Goal: Information Seeking & Learning: Learn about a topic

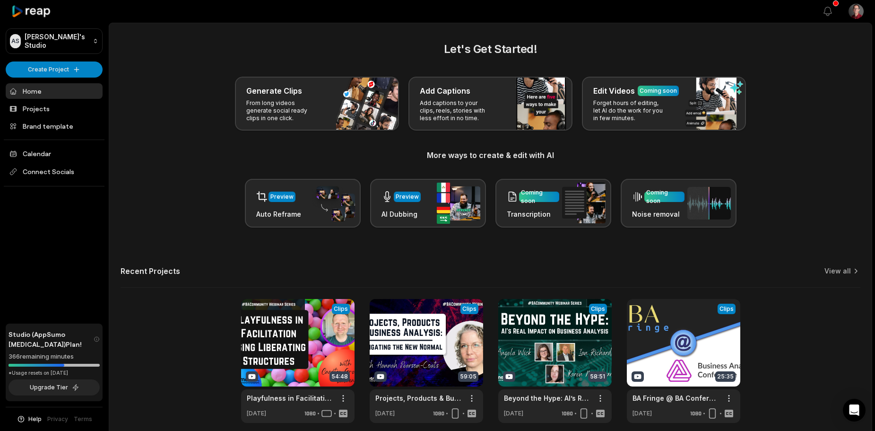
click at [165, 200] on div "Preview Auto Reframe Preview AI Dubbing Coming soon Transcription Coming soon N…" at bounding box center [491, 203] width 740 height 49
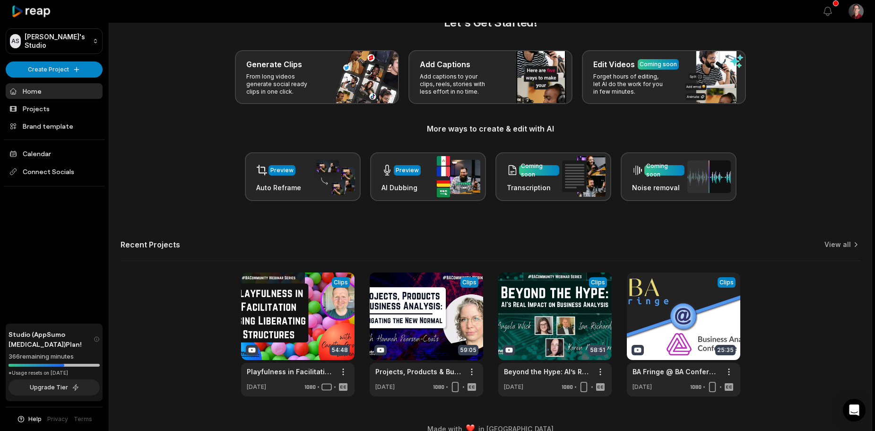
scroll to position [41, 0]
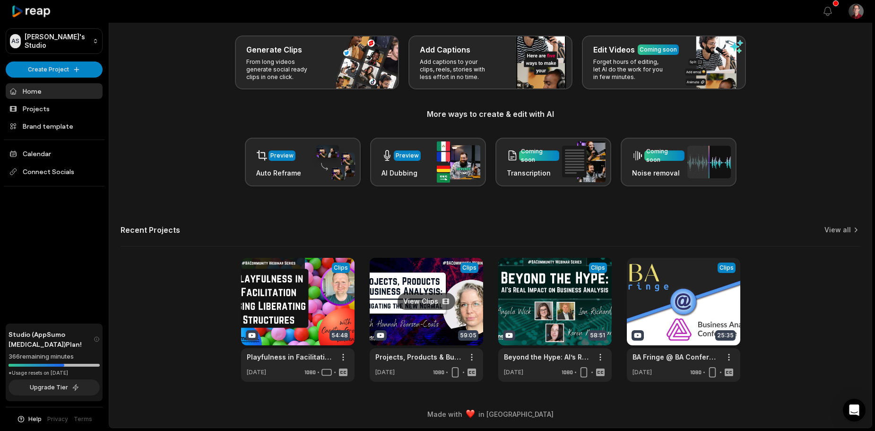
click at [418, 289] on link at bounding box center [426, 320] width 113 height 124
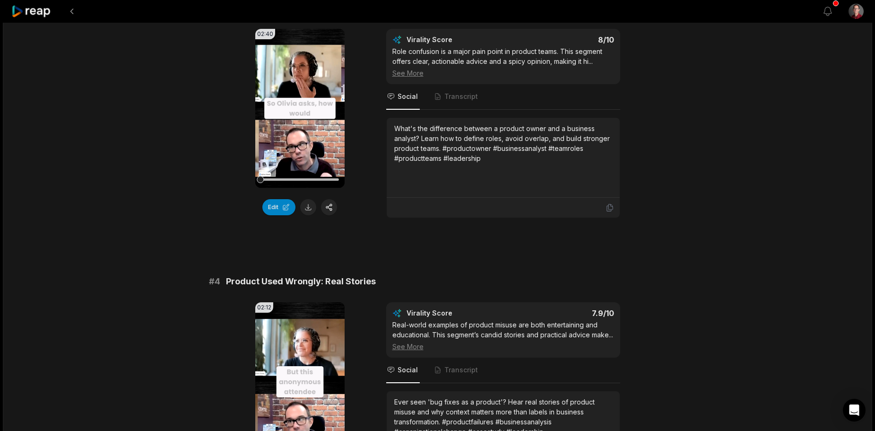
scroll to position [851, 0]
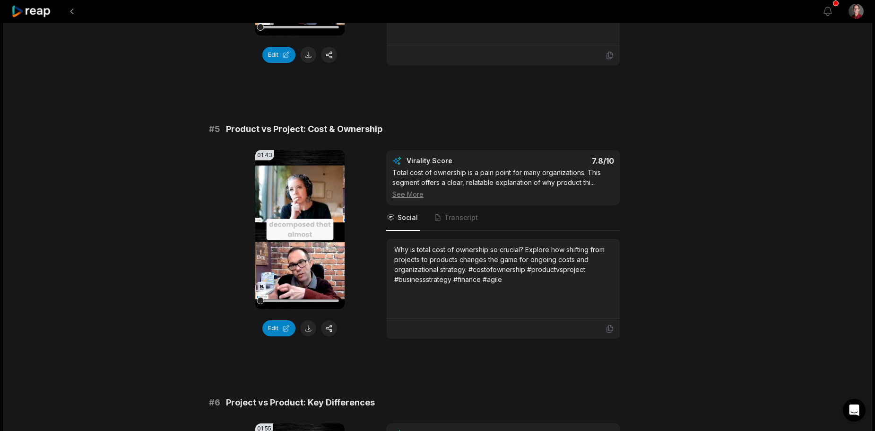
scroll to position [1324, 0]
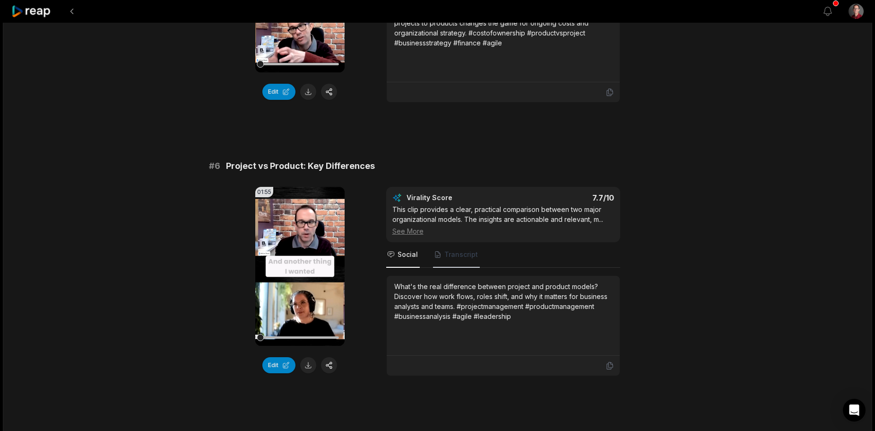
click at [457, 259] on span "Transcript" at bounding box center [461, 254] width 34 height 9
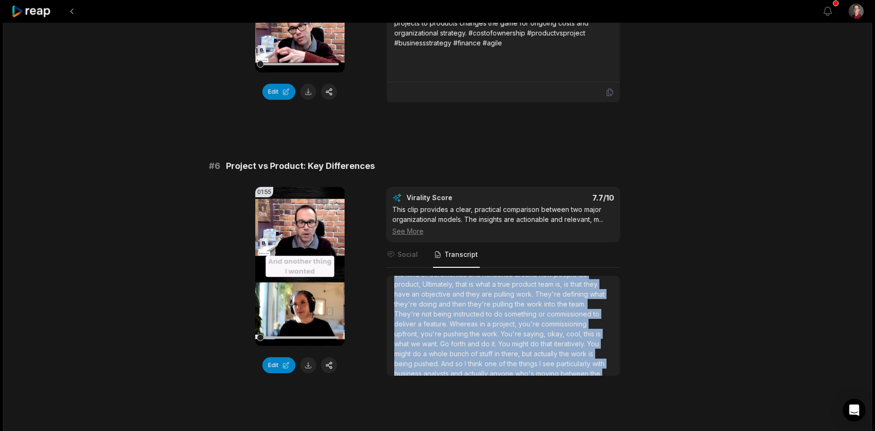
scroll to position [184, 0]
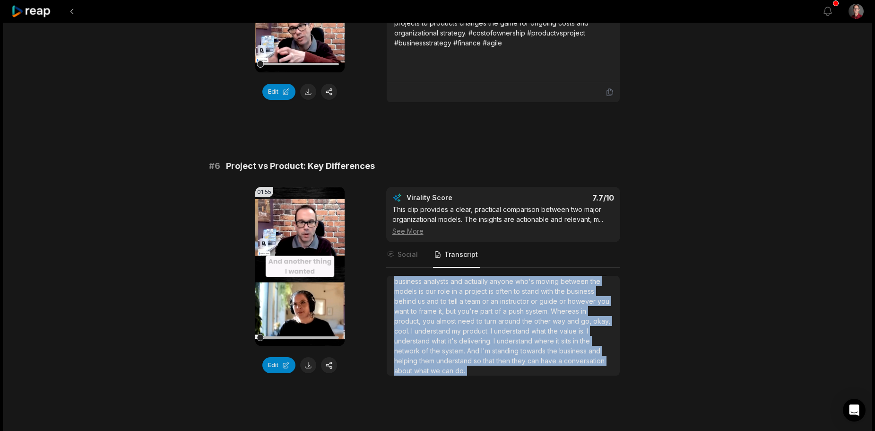
drag, startPoint x: 395, startPoint y: 295, endPoint x: 595, endPoint y: 391, distance: 222.2
click at [595, 391] on div "# 1 Is Product Dying? What's Next? 01:10 Your browser does not support mp4 form…" at bounding box center [438, 131] width 458 height 2676
copy div "And another thing I wanted to bring in here is, so if someone's used to a proje…"
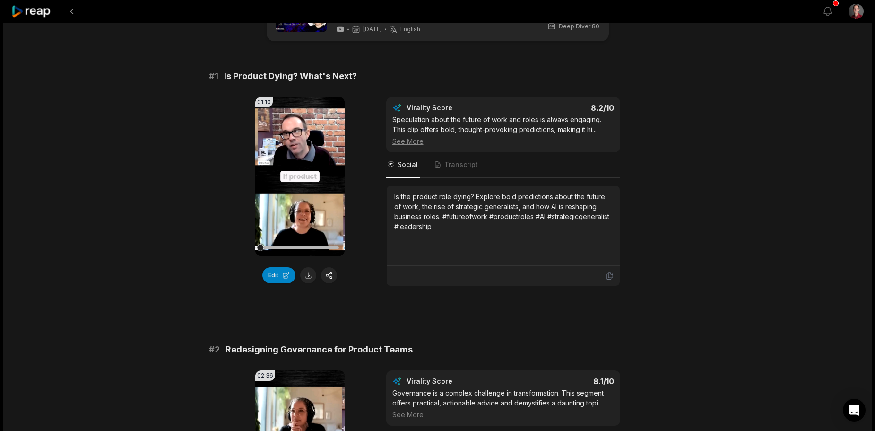
scroll to position [0, 0]
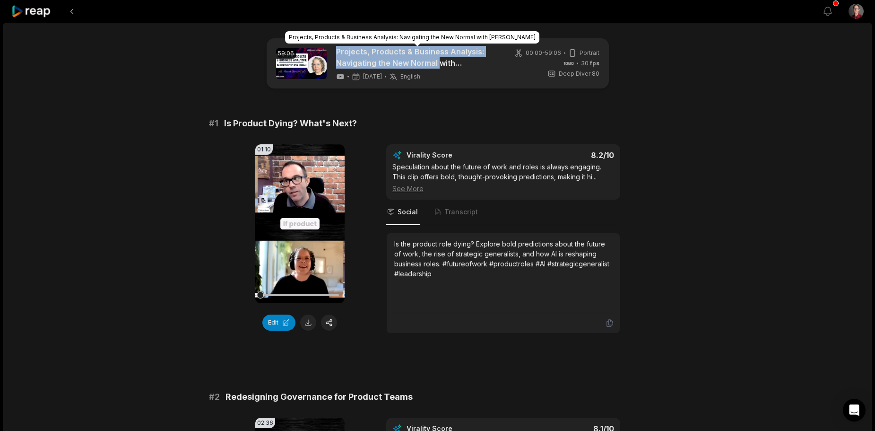
drag, startPoint x: 334, startPoint y: 50, endPoint x: 438, endPoint y: 62, distance: 105.2
click at [438, 62] on div "59:06 Projects, Products & Business Analysis: Navigating the New Normal with [P…" at bounding box center [387, 63] width 223 height 35
copy link "Projects, Products & Business Analysis: Navigating the New Normal"
